Goal: Task Accomplishment & Management: Complete application form

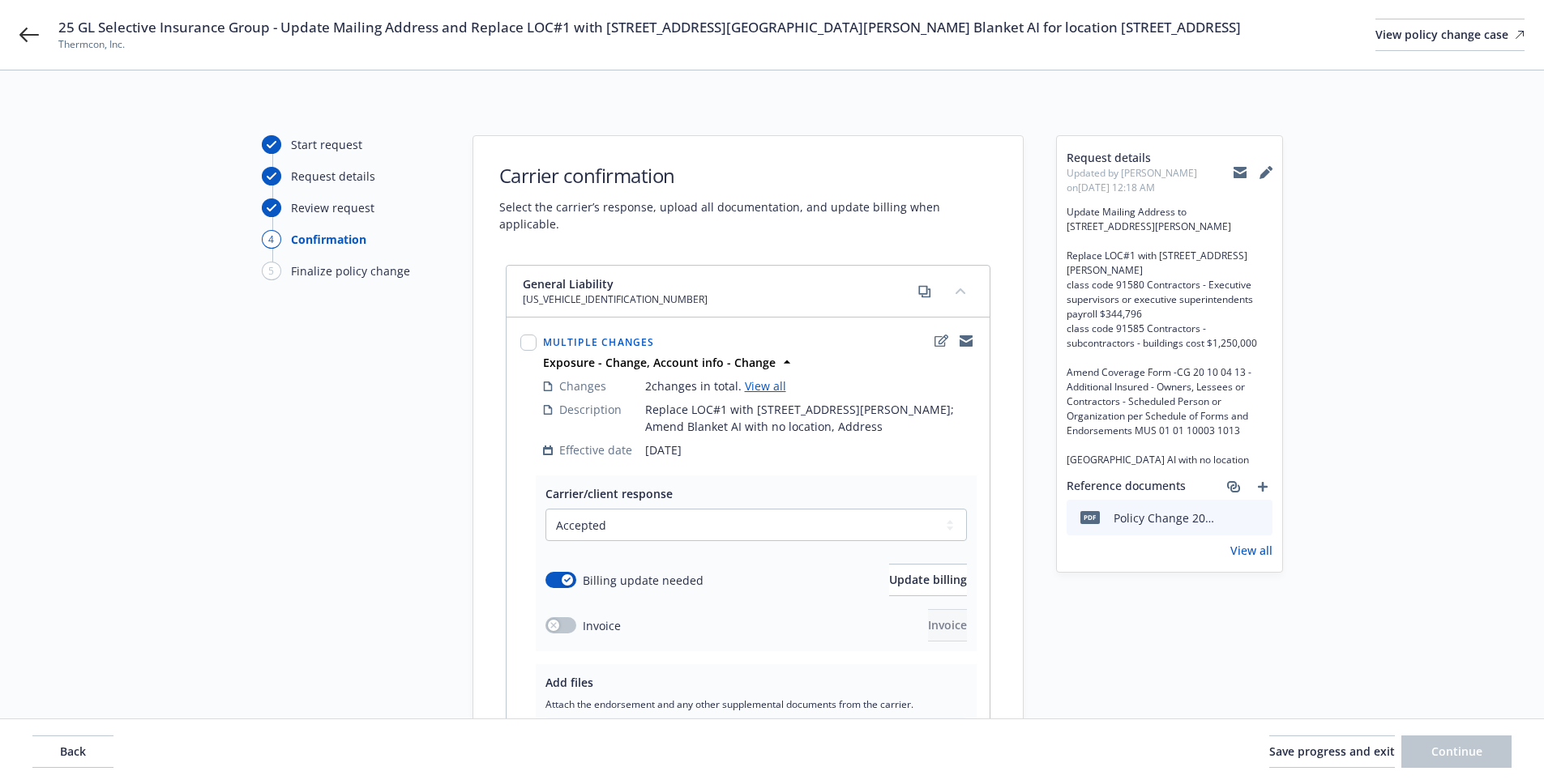
select select "ACCEPTED"
